Goal: Find specific page/section

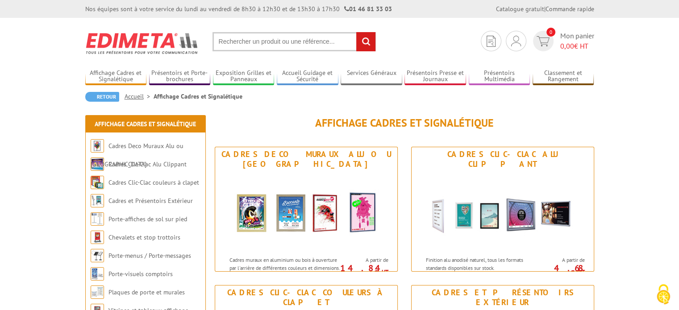
click at [260, 42] on input "text" at bounding box center [293, 41] width 163 height 19
type input "porte affcihe"
click at [356, 32] on input "rechercher" at bounding box center [365, 41] width 19 height 19
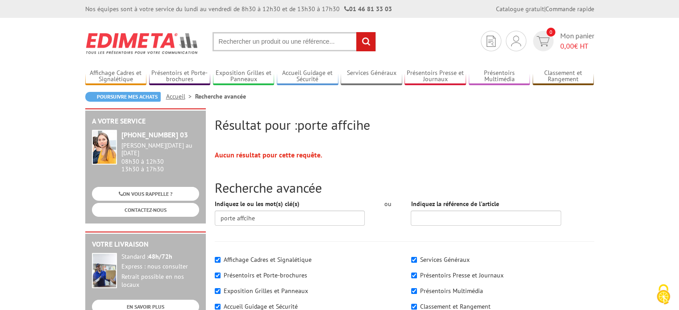
click at [255, 35] on input "text" at bounding box center [293, 41] width 163 height 19
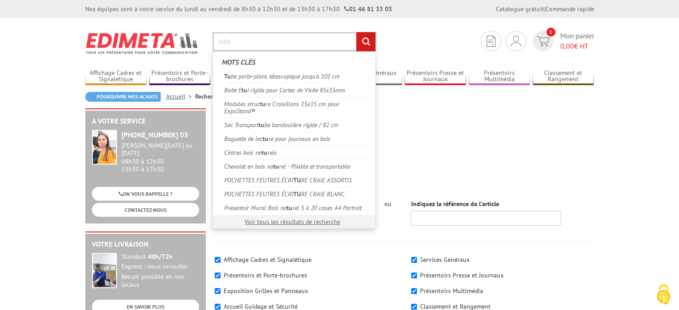
type input "tube"
click at [356, 32] on input "rechercher" at bounding box center [365, 41] width 19 height 19
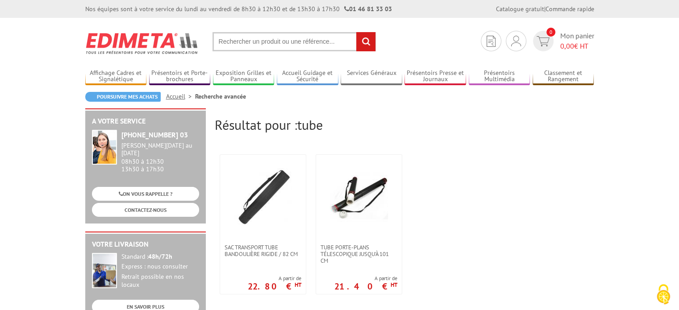
scroll to position [45, 0]
